Goal: Task Accomplishment & Management: Manage account settings

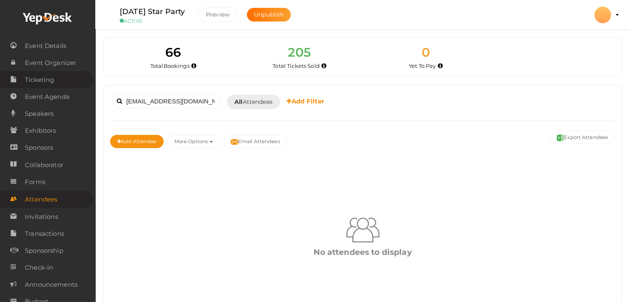
click at [47, 73] on span "Ticketing" at bounding box center [39, 80] width 29 height 17
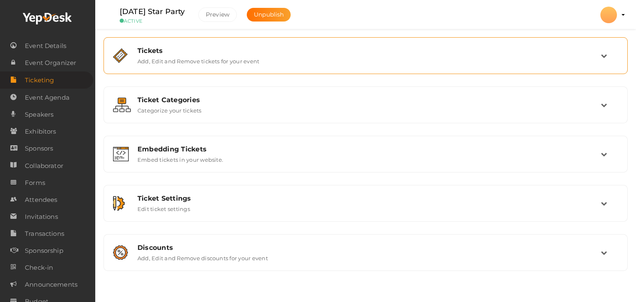
click at [208, 59] on label "Add, Edit and Remove tickets for your event" at bounding box center [199, 60] width 122 height 10
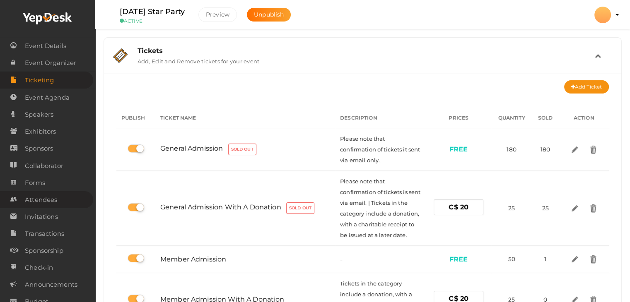
click at [54, 202] on span "Attendees" at bounding box center [41, 200] width 32 height 17
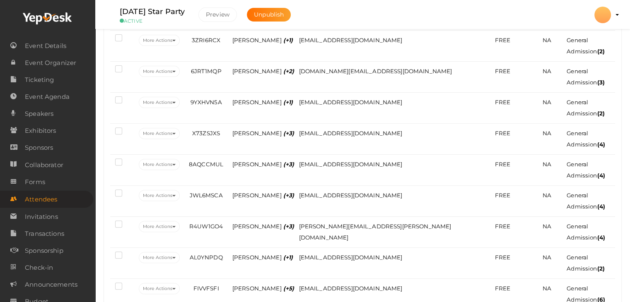
scroll to position [166, 0]
